Goal: Find specific page/section: Find specific page/section

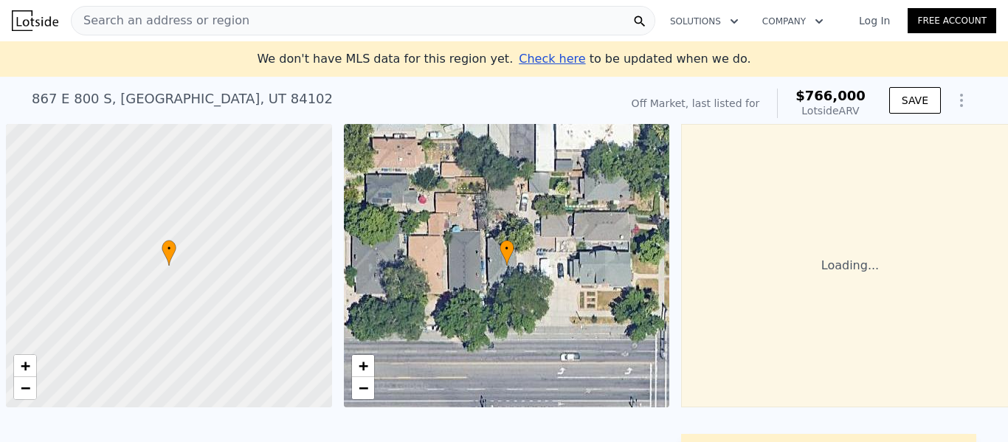
click at [226, 15] on span "Search an address or region" at bounding box center [161, 21] width 178 height 18
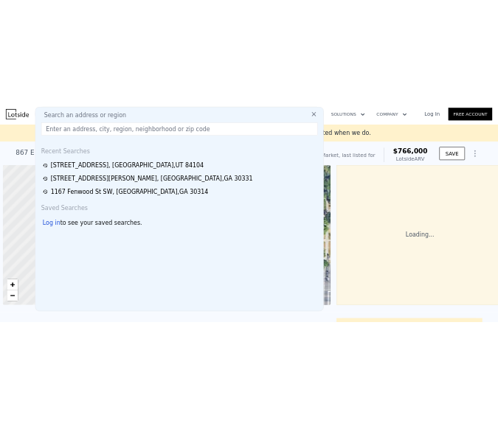
scroll to position [0, 6]
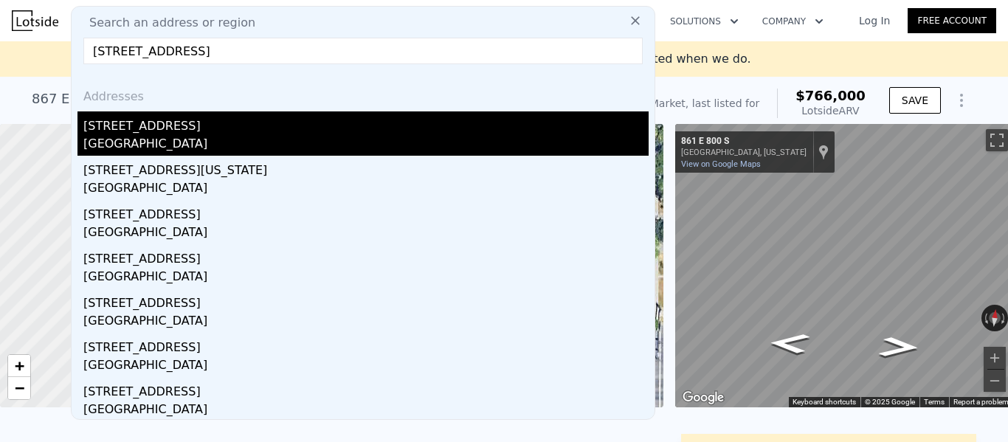
type input "[STREET_ADDRESS]"
click at [130, 134] on div "[STREET_ADDRESS]" at bounding box center [365, 123] width 565 height 24
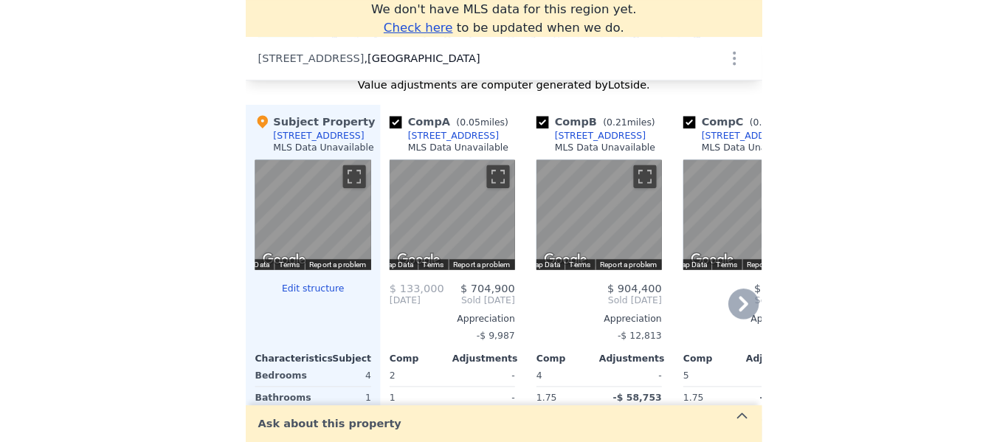
scroll to position [1609, 0]
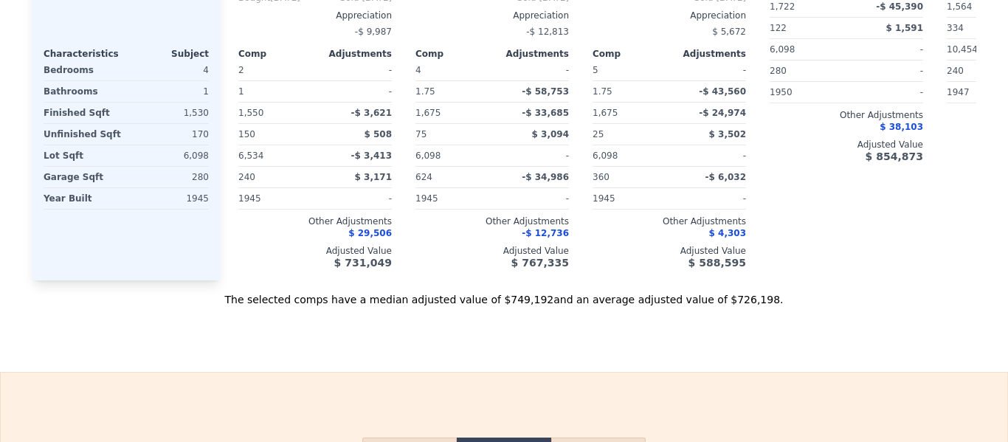
scroll to position [0, 0]
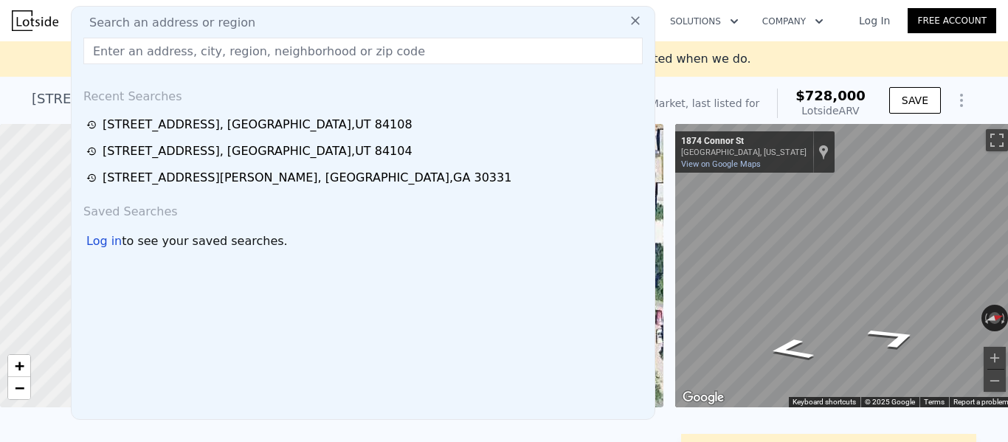
type input "[STREET_ADDRESS]"
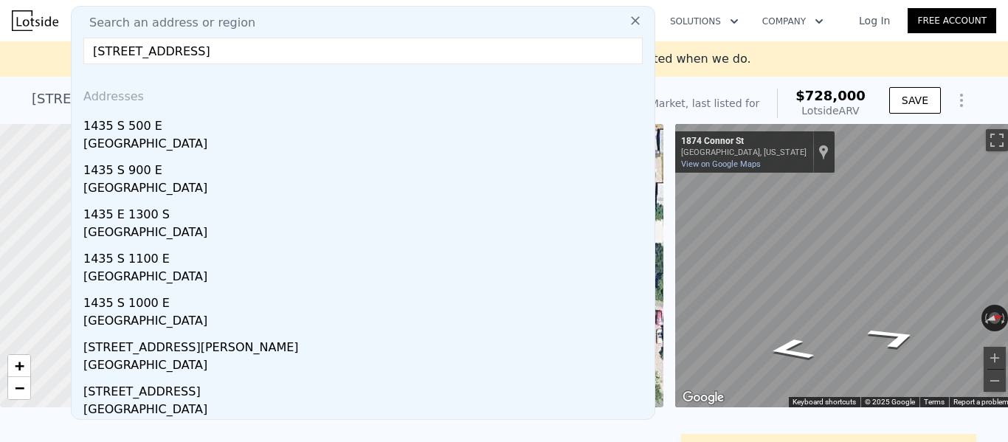
click at [143, 144] on div "[GEOGRAPHIC_DATA]" at bounding box center [365, 145] width 565 height 21
